Goal: Transaction & Acquisition: Obtain resource

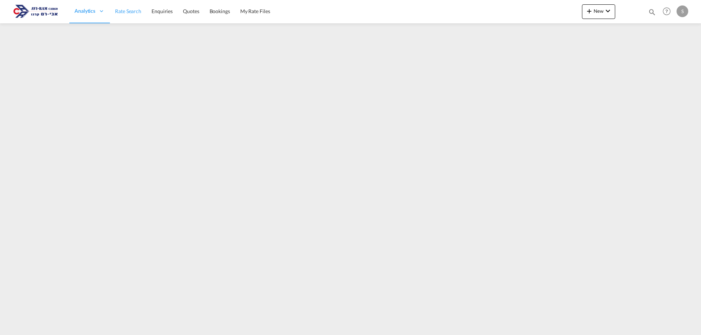
click at [133, 15] on link "Rate Search" at bounding box center [128, 12] width 37 height 24
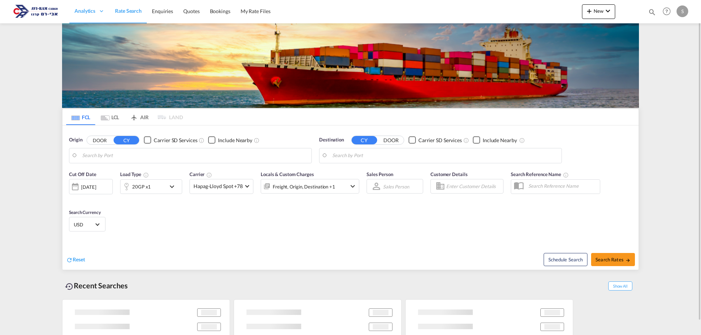
type input "[GEOGRAPHIC_DATA], ITVCE"
type input "Ashdod, ILASH"
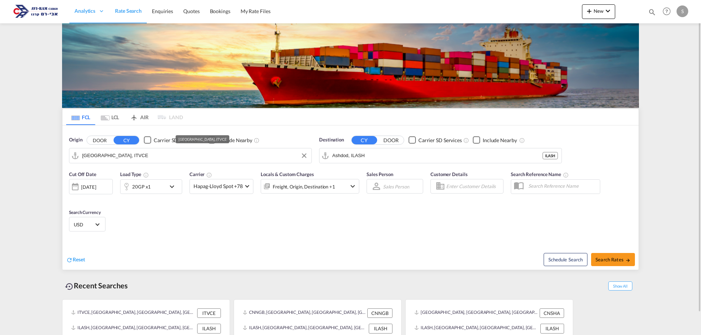
click at [129, 157] on input "[GEOGRAPHIC_DATA], ITVCE" at bounding box center [195, 155] width 226 height 11
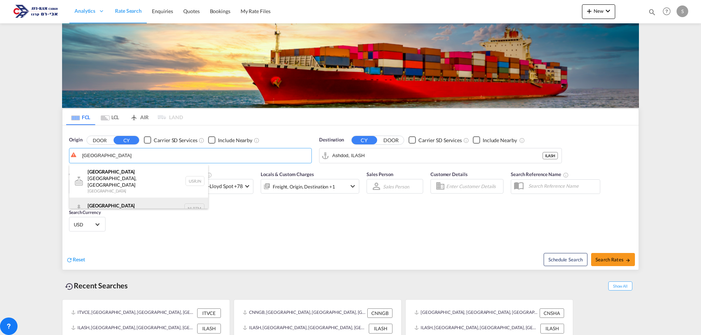
drag, startPoint x: 125, startPoint y: 191, endPoint x: 164, endPoint y: 184, distance: 39.7
click at [125, 198] on div "[GEOGRAPHIC_DATA] [GEOGRAPHIC_DATA] NLRTM" at bounding box center [138, 209] width 139 height 22
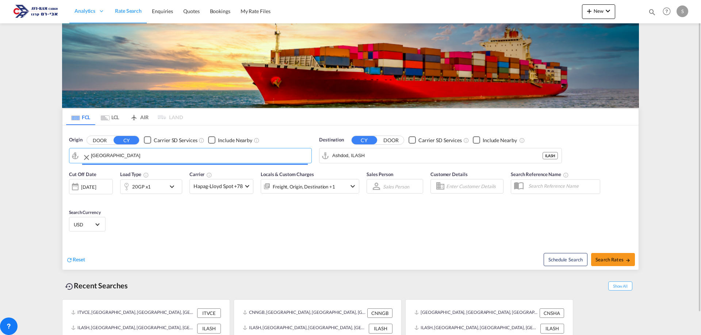
type input "[GEOGRAPHIC_DATA], NLRTM"
click at [145, 189] on div "20GP x1" at bounding box center [141, 187] width 19 height 10
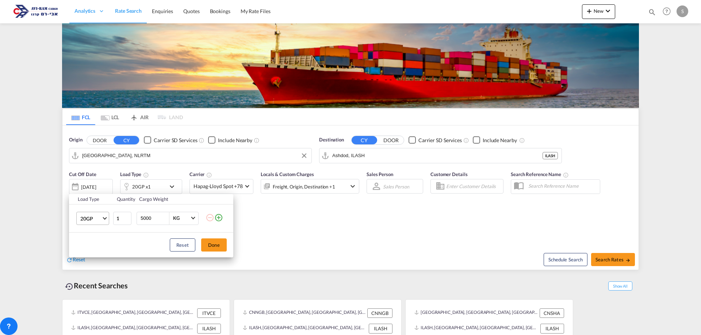
drag, startPoint x: 95, startPoint y: 217, endPoint x: 97, endPoint y: 222, distance: 5.4
click at [96, 217] on span "20GP" at bounding box center [90, 218] width 21 height 7
click at [98, 255] on md-option "40HC" at bounding box center [99, 254] width 50 height 18
click at [208, 246] on button "Done" at bounding box center [214, 245] width 26 height 13
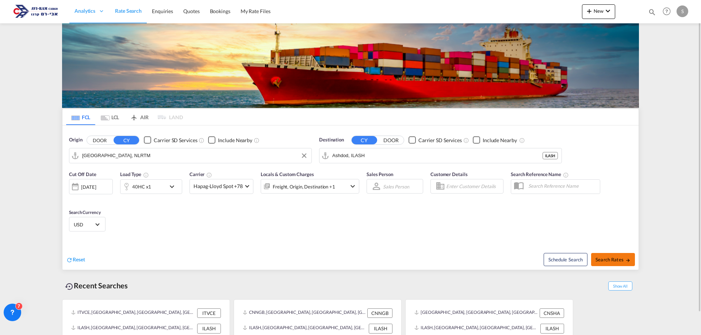
click at [616, 260] on span "Search Rates" at bounding box center [612, 260] width 35 height 6
type input "NLRTM to ILASH / [DATE]"
